Goal: Information Seeking & Learning: Find specific fact

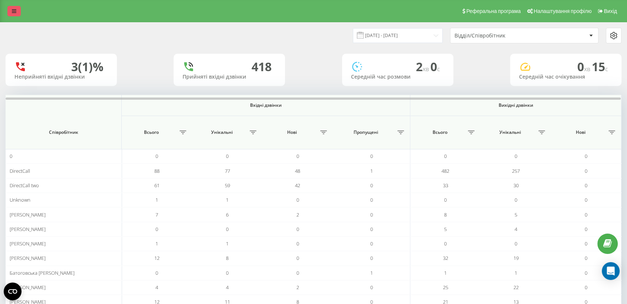
click at [13, 9] on icon at bounding box center [14, 11] width 4 height 5
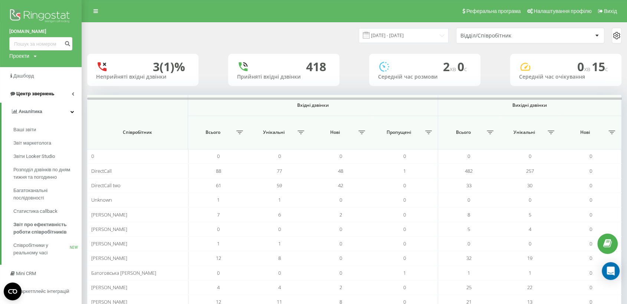
click at [42, 91] on span "Центр звернень" at bounding box center [31, 93] width 45 height 7
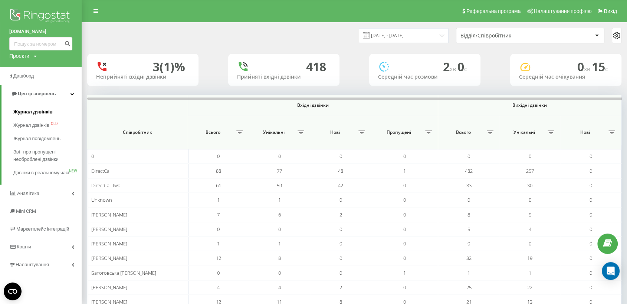
click at [35, 111] on span "Журнал дзвінків" at bounding box center [32, 111] width 39 height 7
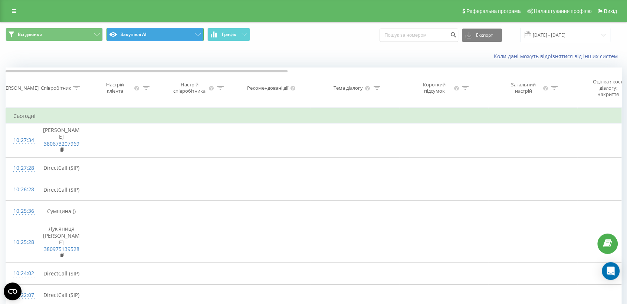
click at [196, 34] on icon at bounding box center [198, 34] width 6 height 3
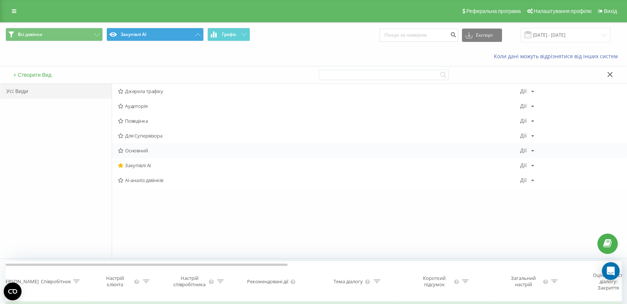
click at [121, 151] on icon at bounding box center [121, 150] width 6 height 5
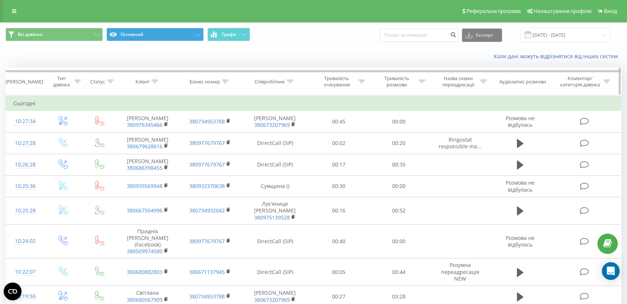
click at [292, 83] on icon at bounding box center [290, 82] width 7 height 4
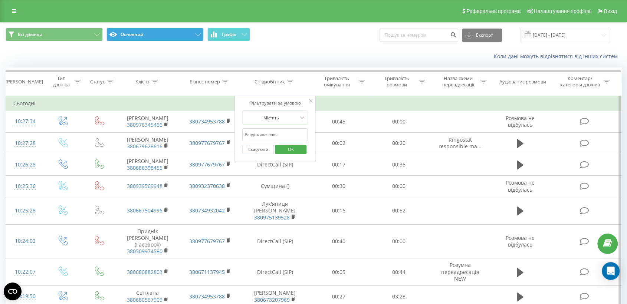
click at [279, 132] on input "text" at bounding box center [274, 134] width 65 height 13
type input "[PERSON_NAME]"
click at [292, 151] on span "OK" at bounding box center [291, 150] width 21 height 12
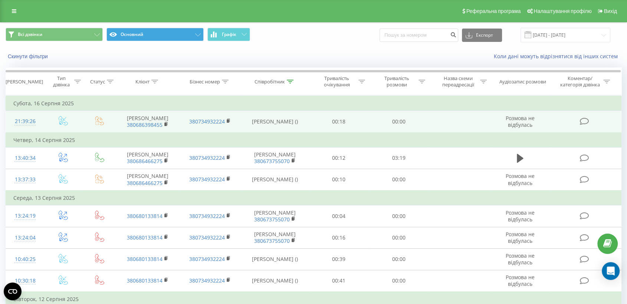
click at [226, 121] on td "380734932224" at bounding box center [210, 122] width 62 height 22
click at [228, 119] on icon at bounding box center [228, 120] width 3 height 3
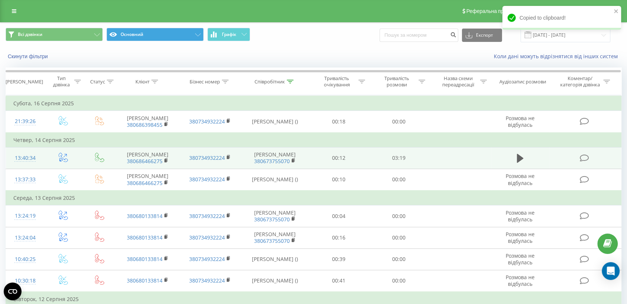
click at [217, 168] on td "380734932224" at bounding box center [210, 158] width 62 height 22
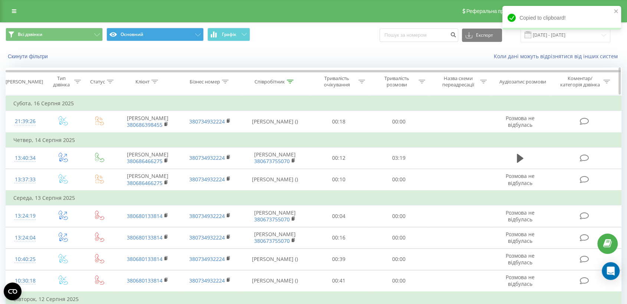
click at [289, 79] on div at bounding box center [290, 82] width 7 height 6
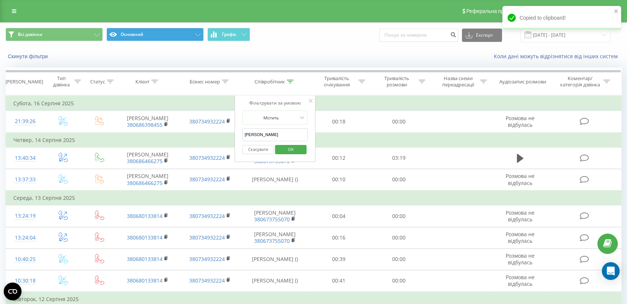
click at [271, 132] on input "[PERSON_NAME]" at bounding box center [274, 134] width 65 height 13
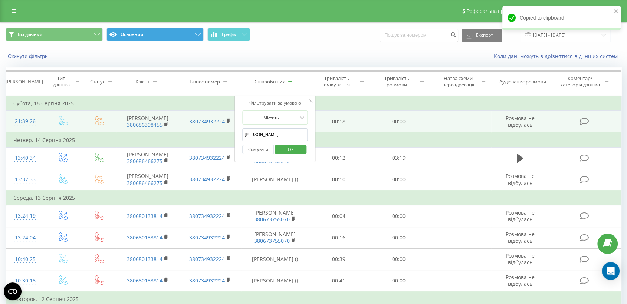
drag, startPoint x: 271, startPoint y: 132, endPoint x: 224, endPoint y: 128, distance: 47.3
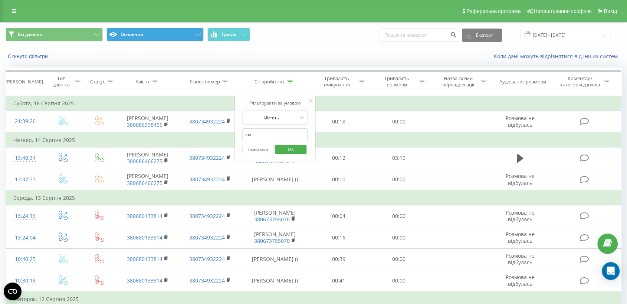
type input "[PERSON_NAME]"
click at [293, 146] on span "OK" at bounding box center [291, 150] width 21 height 12
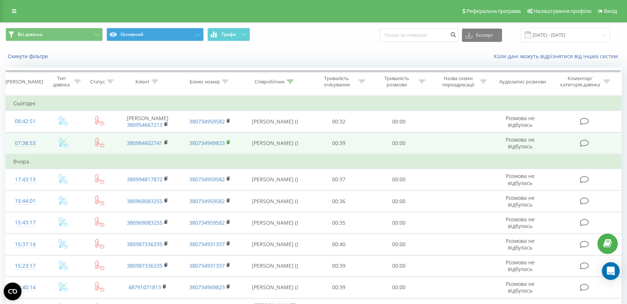
click at [227, 141] on rect at bounding box center [228, 142] width 2 height 3
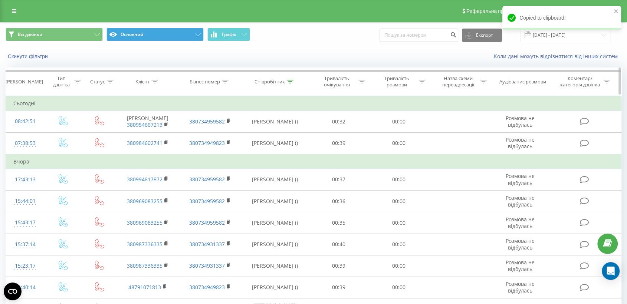
click at [289, 83] on icon at bounding box center [290, 82] width 7 height 4
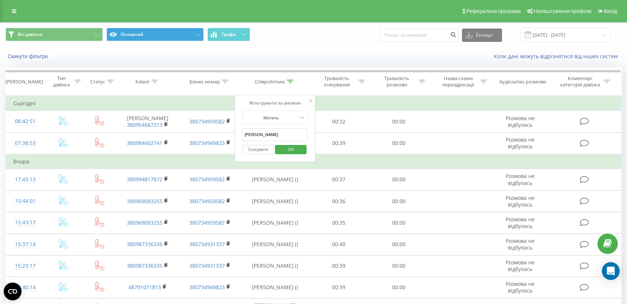
click at [272, 132] on input "[PERSON_NAME]" at bounding box center [274, 134] width 65 height 13
click at [271, 132] on input "[PERSON_NAME]" at bounding box center [274, 134] width 65 height 13
click at [277, 137] on input "text" at bounding box center [274, 134] width 65 height 13
type input "[PERSON_NAME]"
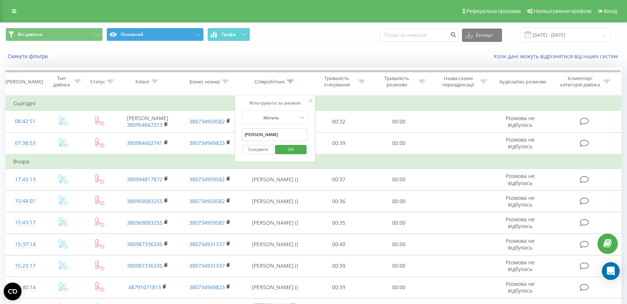
click at [291, 151] on span "OK" at bounding box center [291, 150] width 21 height 12
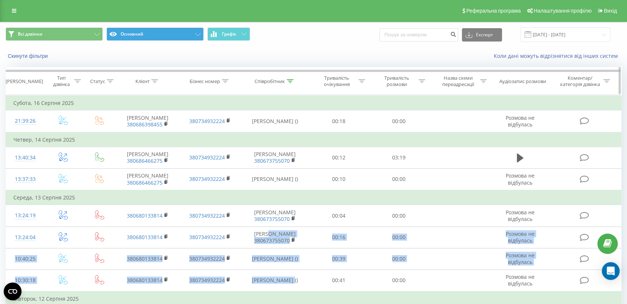
click at [180, 91] on th "Бізнес номер" at bounding box center [210, 81] width 62 height 27
